Goal: Transaction & Acquisition: Purchase product/service

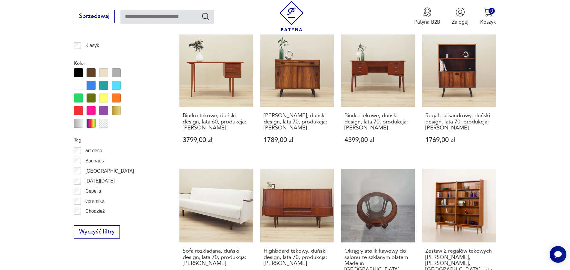
scroll to position [243, 0]
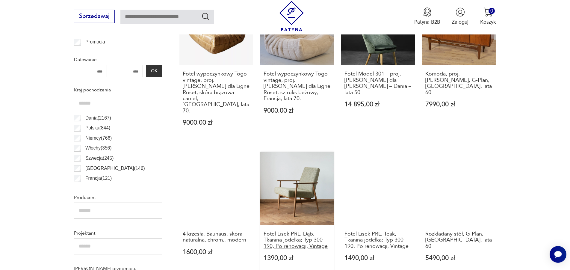
scroll to position [356, 0]
